Goal: Task Accomplishment & Management: Use online tool/utility

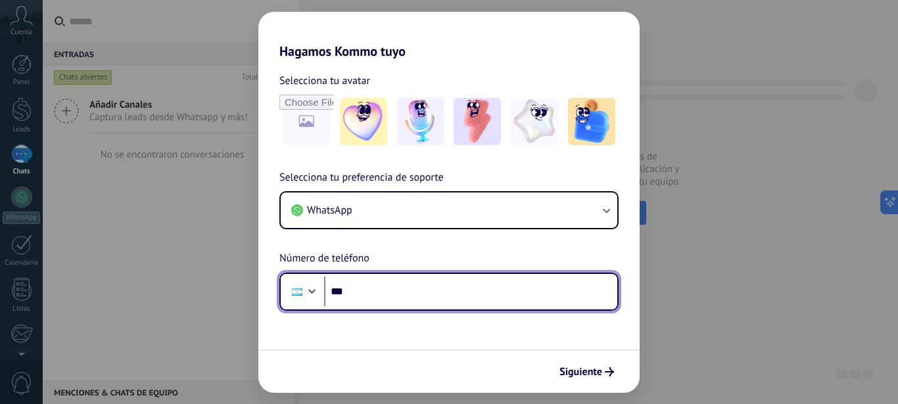
click at [381, 295] on input "***" at bounding box center [470, 292] width 293 height 30
type input "**********"
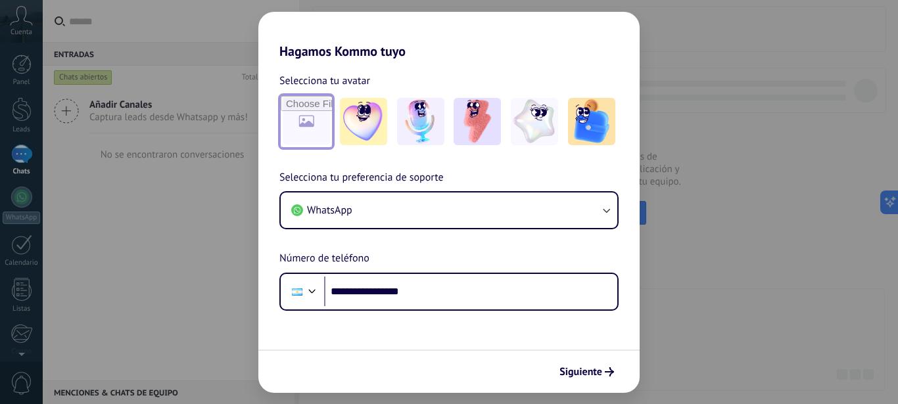
click at [310, 122] on input "file" at bounding box center [306, 121] width 51 height 51
type input "**********"
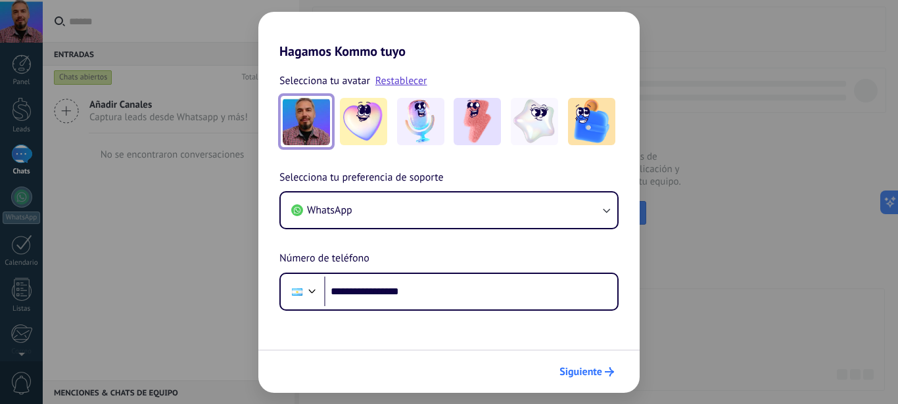
click at [577, 375] on span "Siguiente" at bounding box center [580, 371] width 43 height 9
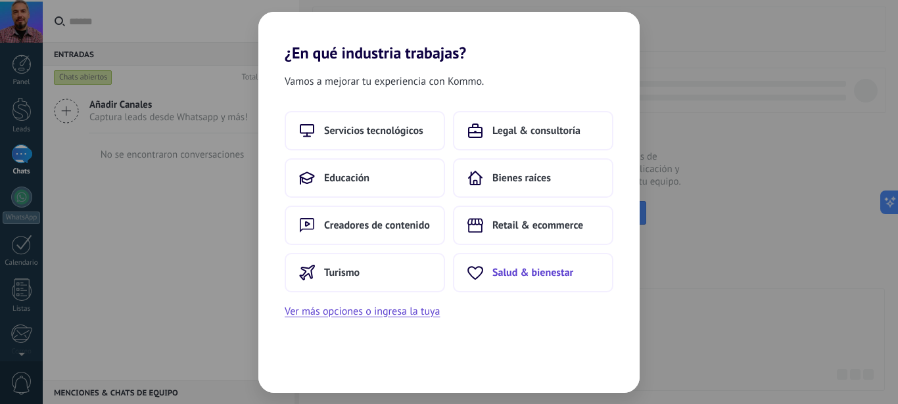
click at [518, 268] on span "Salud & bienestar" at bounding box center [532, 272] width 81 height 13
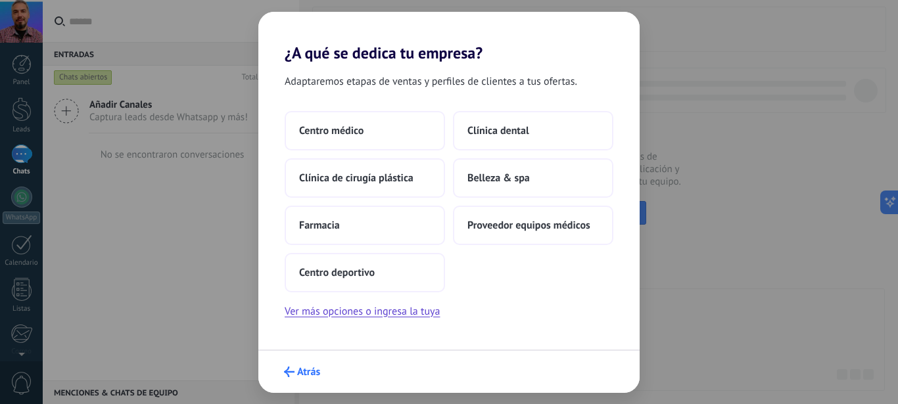
click at [306, 371] on span "Atrás" at bounding box center [308, 371] width 23 height 9
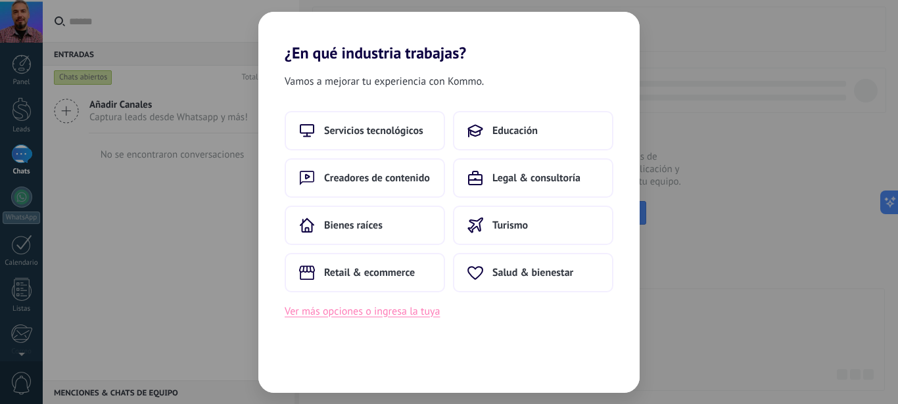
click at [327, 314] on button "Ver más opciones o ingresa la tuya" at bounding box center [362, 311] width 155 height 17
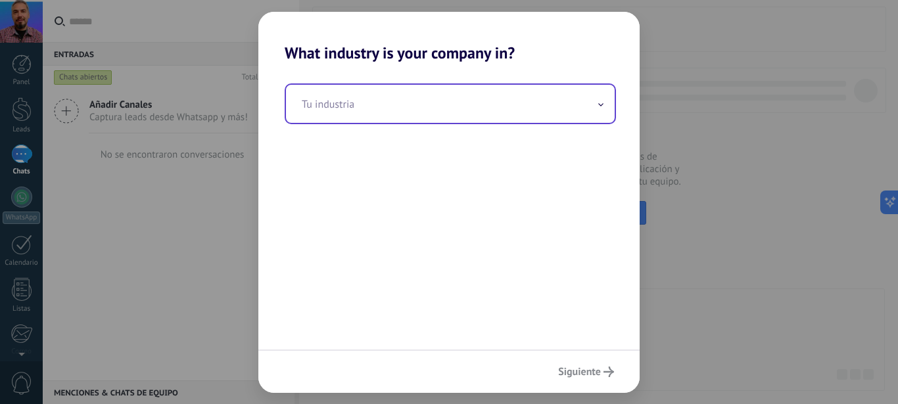
click at [344, 106] on input "text" at bounding box center [450, 104] width 329 height 38
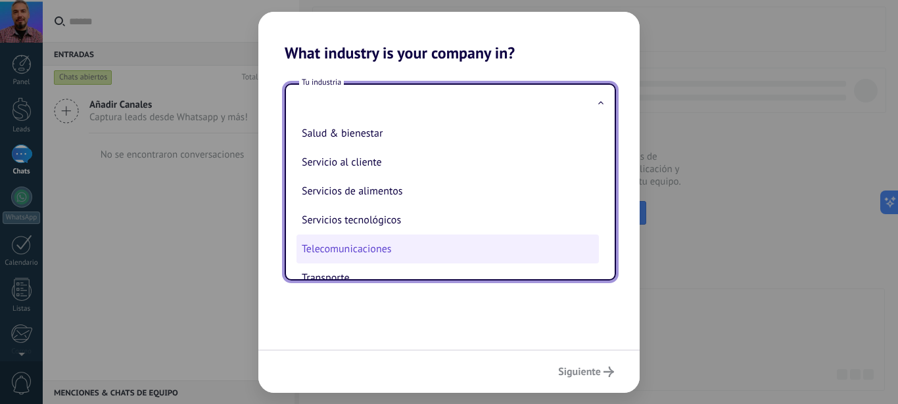
scroll to position [270, 0]
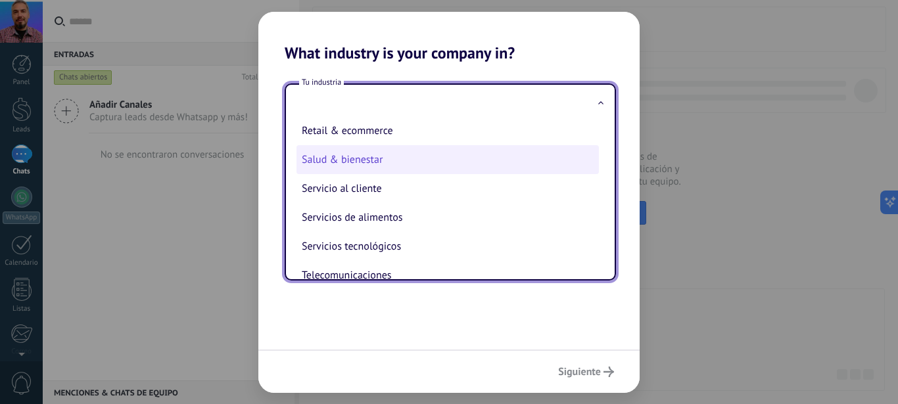
click at [345, 156] on li "Salud & bienestar" at bounding box center [447, 159] width 302 height 29
type input "**********"
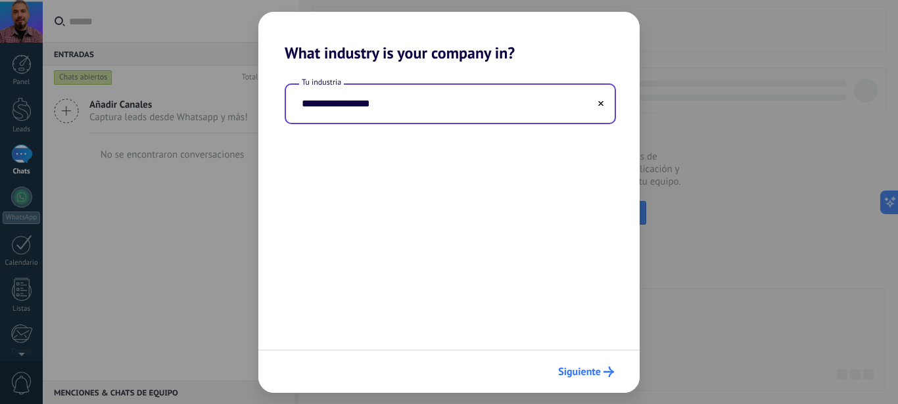
click at [584, 371] on span "Siguiente" at bounding box center [579, 371] width 43 height 9
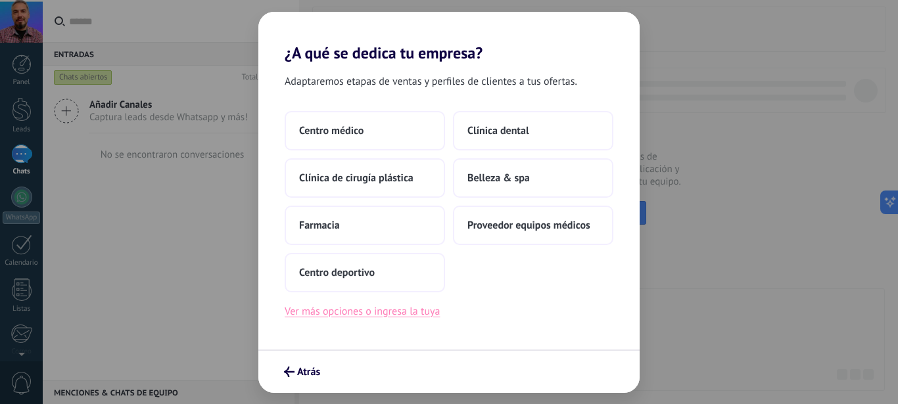
click at [346, 312] on button "Ver más opciones o ingresa la tuya" at bounding box center [362, 311] width 155 height 17
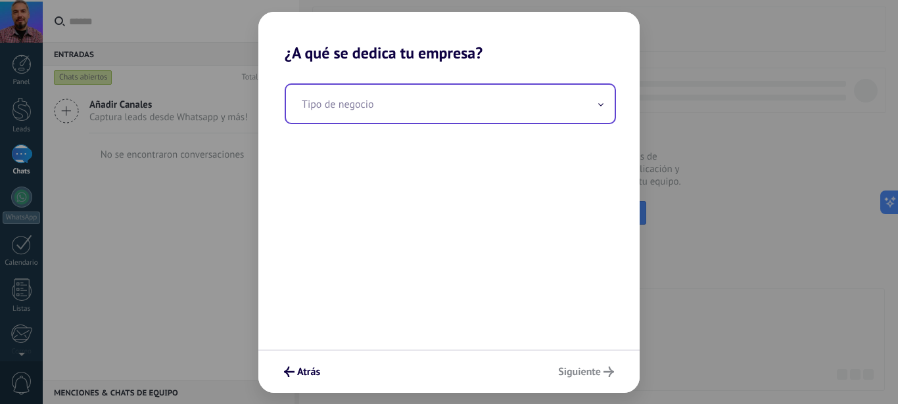
click at [389, 109] on input "text" at bounding box center [450, 104] width 329 height 38
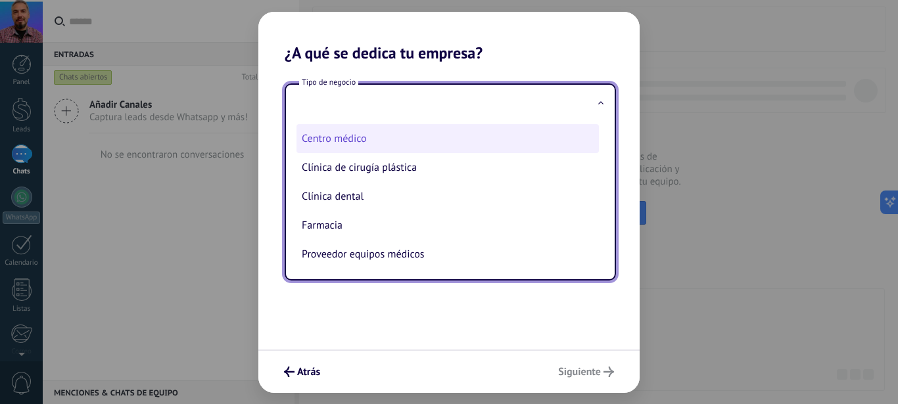
scroll to position [0, 0]
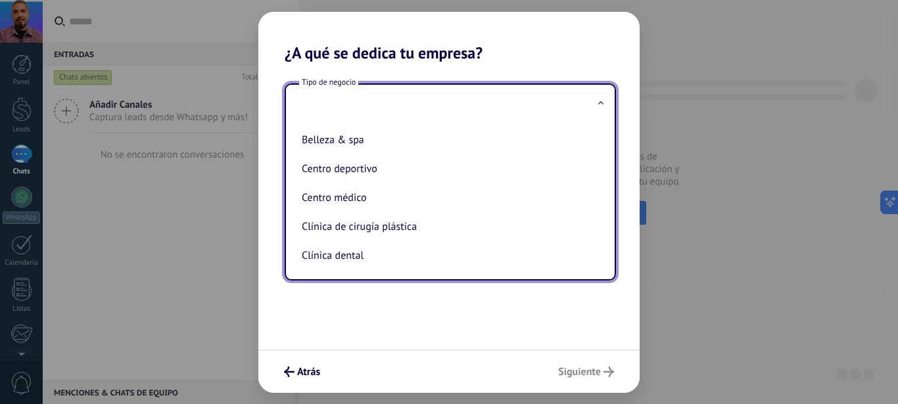
click at [344, 114] on input "text" at bounding box center [450, 104] width 329 height 38
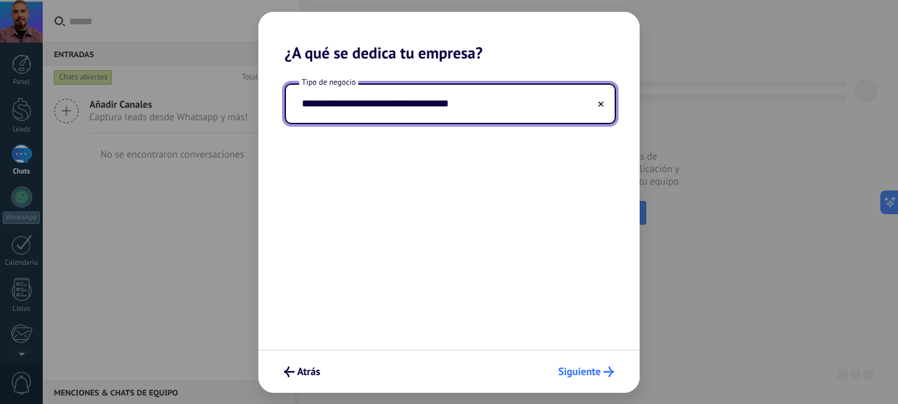
type input "**********"
click at [586, 377] on span "Siguiente" at bounding box center [579, 371] width 43 height 9
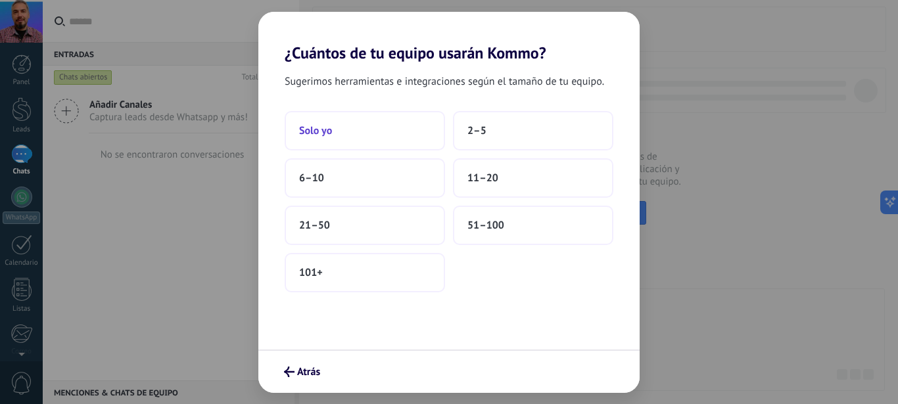
click at [310, 133] on span "Solo yo" at bounding box center [315, 130] width 33 height 13
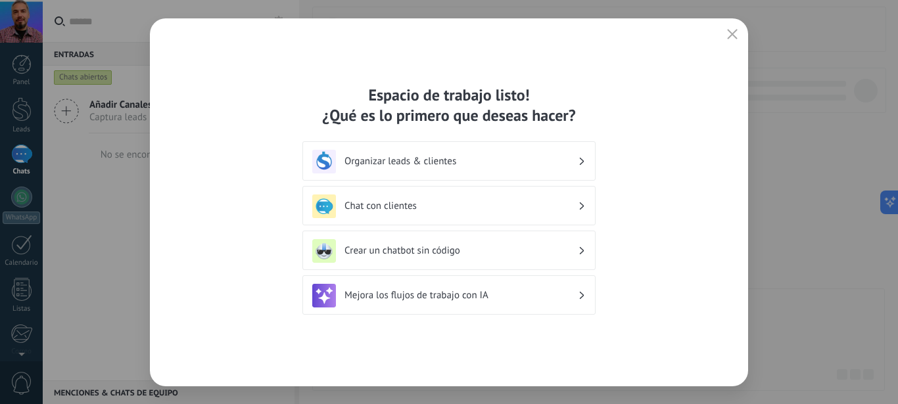
click at [363, 204] on h3 "Chat con clientes" at bounding box center [460, 206] width 233 height 12
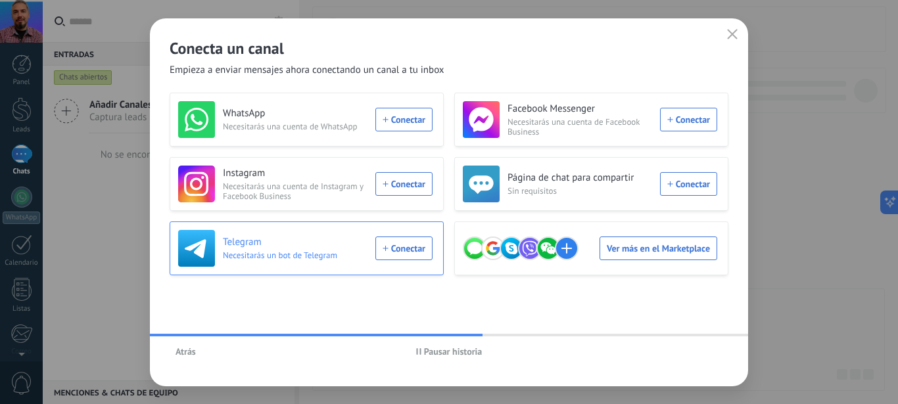
click at [402, 248] on div "Telegram Necesitarás un bot de Telegram Conectar" at bounding box center [305, 248] width 254 height 37
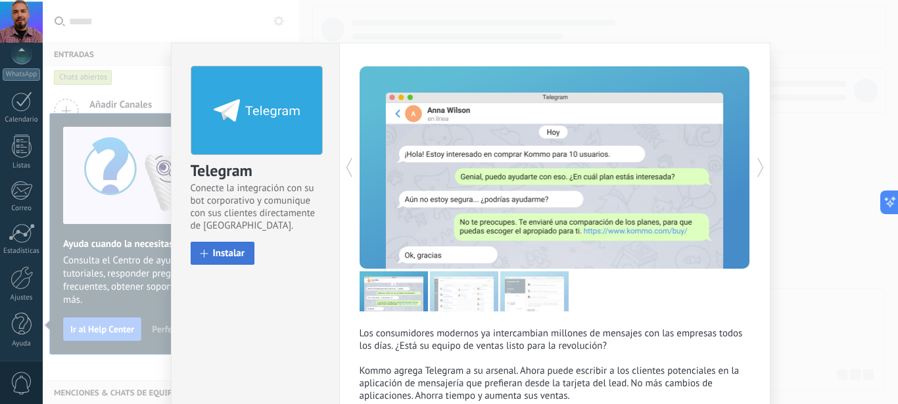
click at [226, 256] on span "Instalar" at bounding box center [229, 253] width 32 height 10
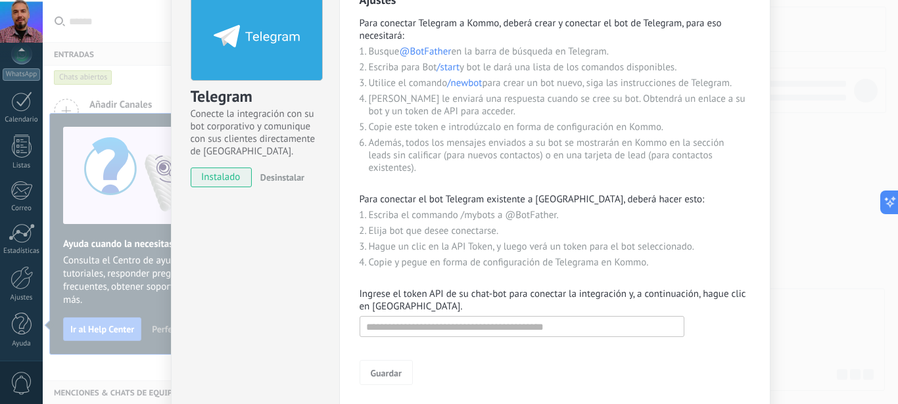
scroll to position [143, 0]
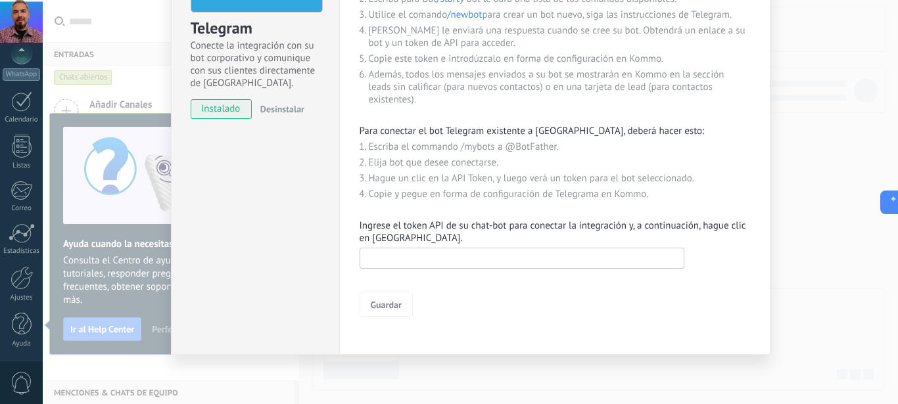
click at [479, 261] on input "text" at bounding box center [522, 258] width 325 height 21
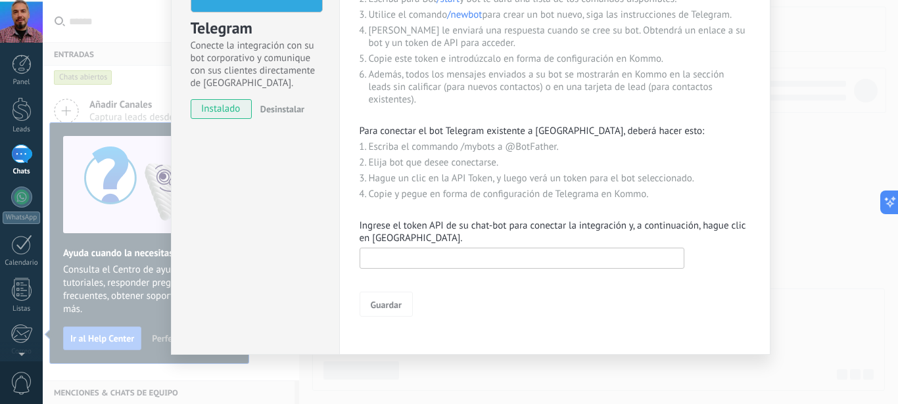
scroll to position [0, 0]
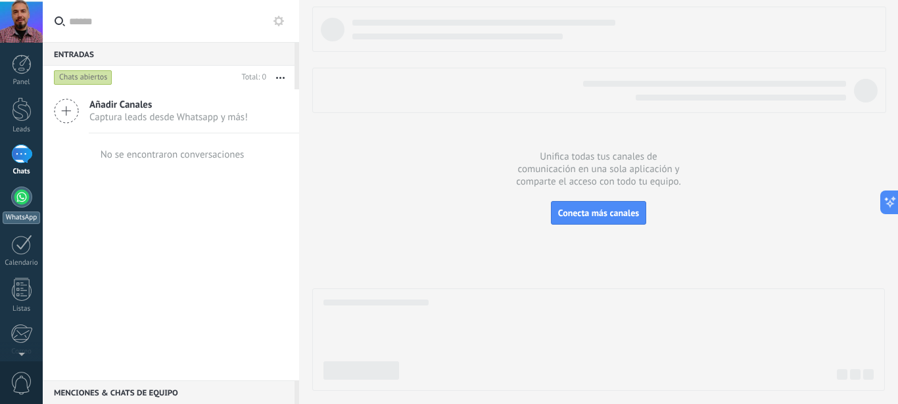
click at [24, 202] on div at bounding box center [21, 197] width 21 height 21
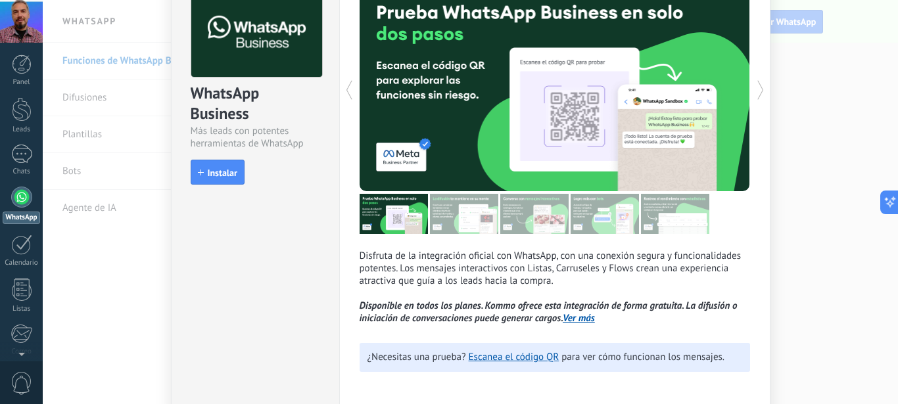
scroll to position [133, 0]
